Goal: Information Seeking & Learning: Learn about a topic

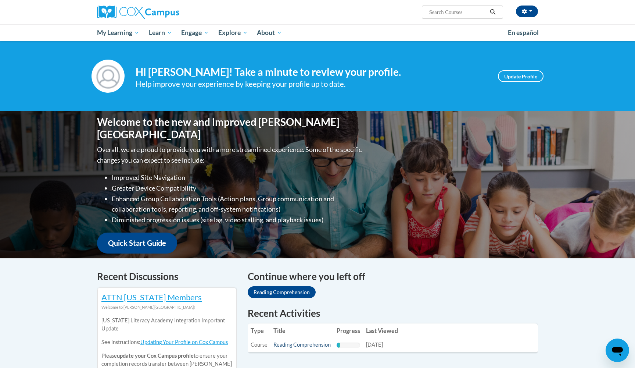
click at [311, 344] on link "Reading Comprehension" at bounding box center [301, 344] width 57 height 6
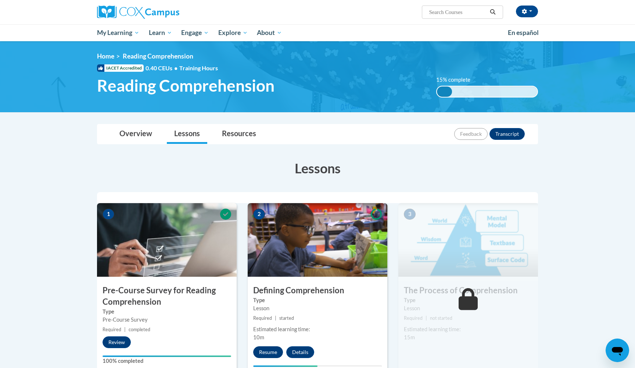
click at [270, 352] on button "Resume" at bounding box center [268, 352] width 30 height 12
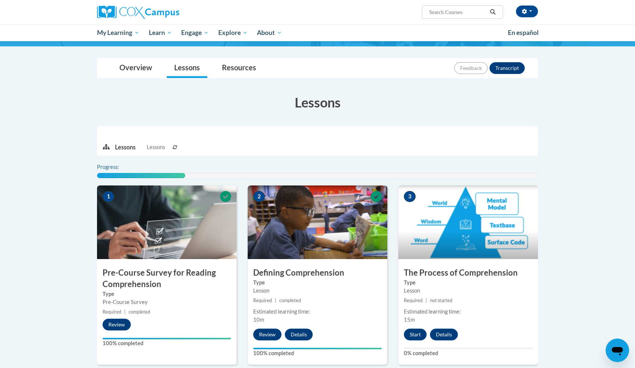
scroll to position [65, 0]
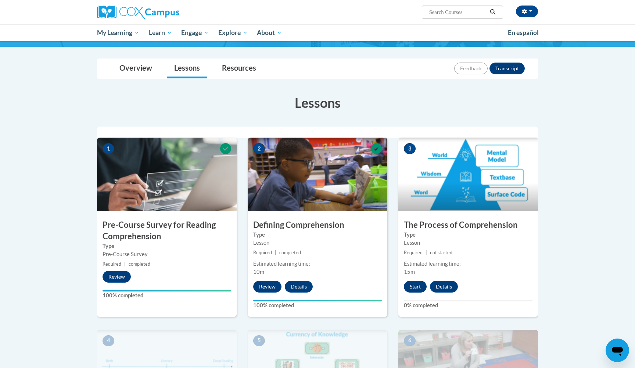
click at [411, 291] on button "Start" at bounding box center [415, 286] width 23 height 12
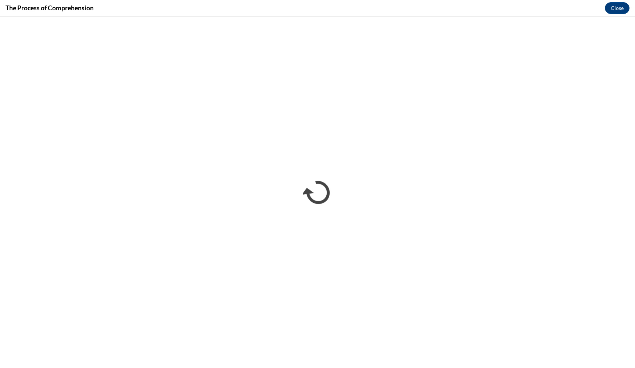
scroll to position [0, 0]
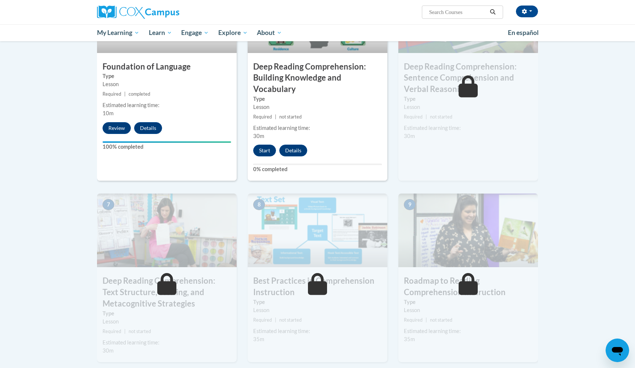
scroll to position [413, 0]
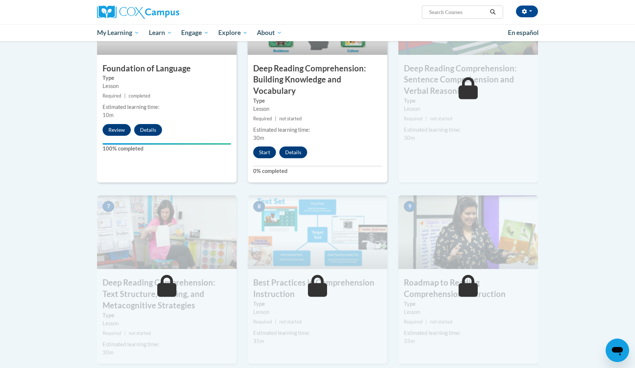
click at [269, 150] on button "Start" at bounding box center [264, 152] width 23 height 12
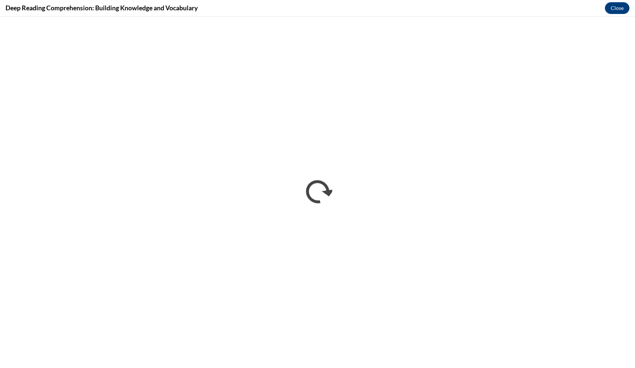
scroll to position [0, 0]
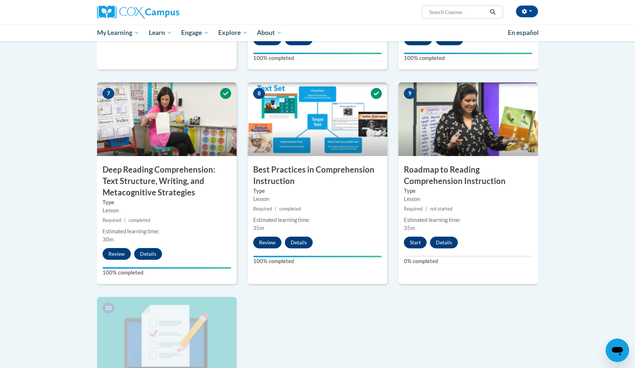
scroll to position [601, 0]
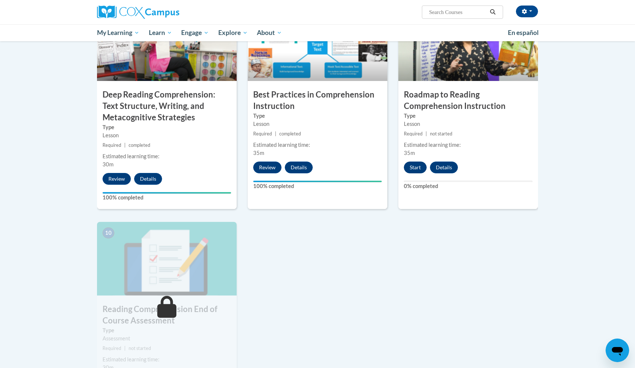
click at [418, 171] on button "Start" at bounding box center [415, 167] width 23 height 12
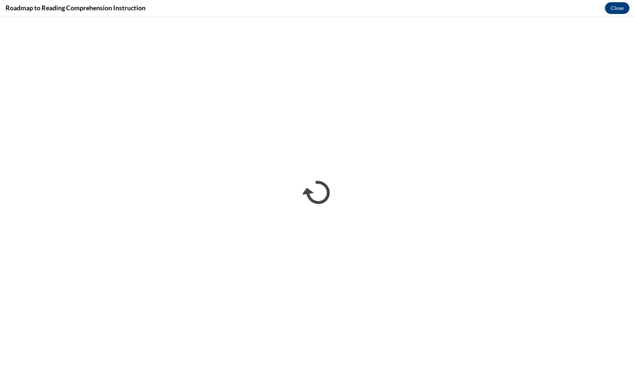
scroll to position [0, 0]
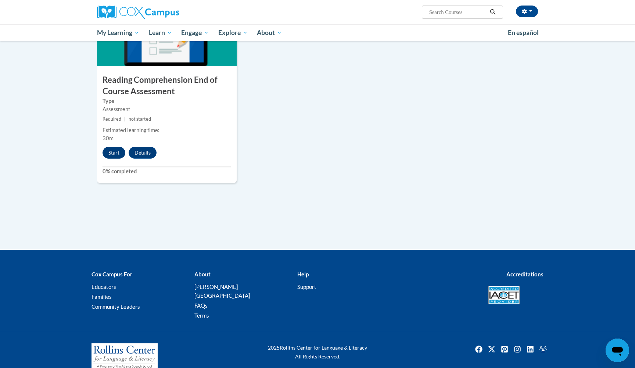
scroll to position [830, 0]
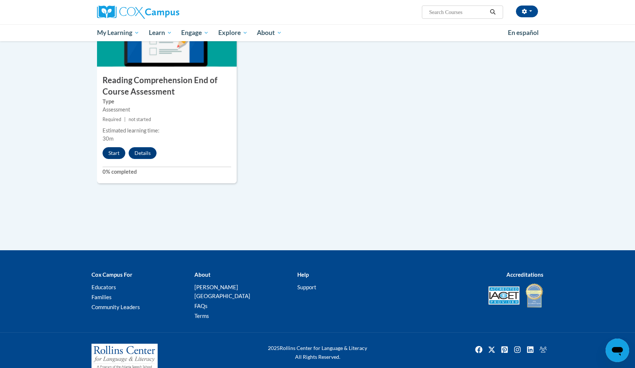
click at [119, 151] on button "Start" at bounding box center [114, 153] width 23 height 12
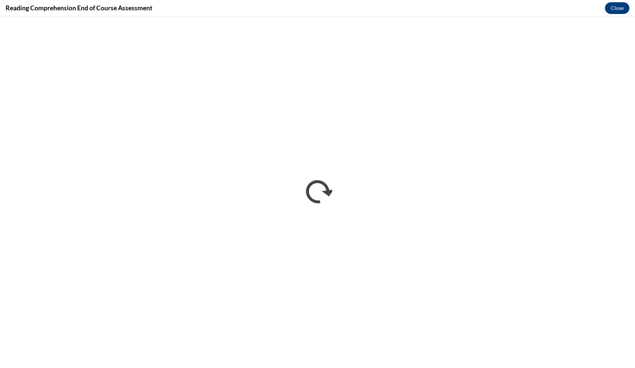
scroll to position [0, 0]
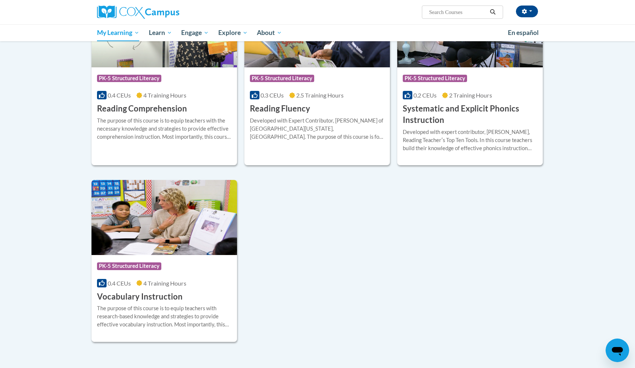
scroll to position [389, 0]
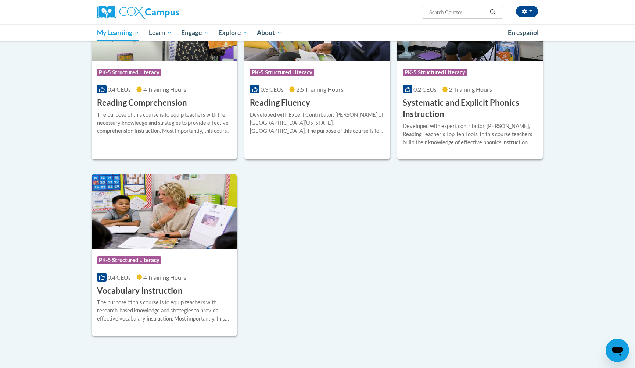
click at [199, 90] on div "0.4 CEUs 4 Training Hours" at bounding box center [164, 89] width 135 height 8
